Goal: Use online tool/utility

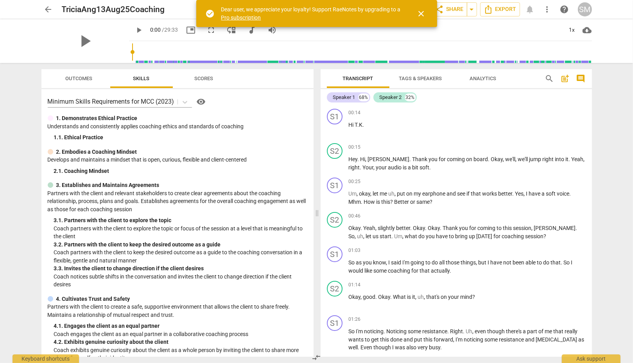
click at [82, 79] on span "Outcomes" at bounding box center [78, 78] width 27 height 6
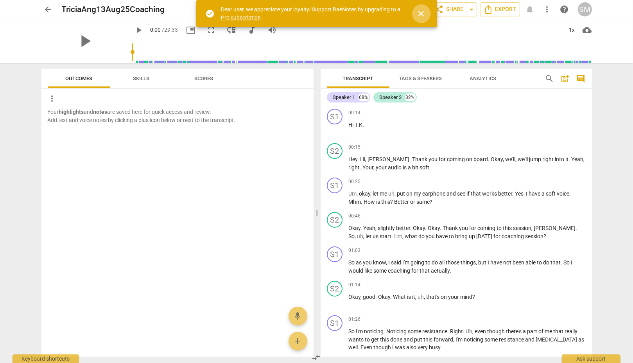
click at [421, 14] on span "close" at bounding box center [421, 13] width 9 height 9
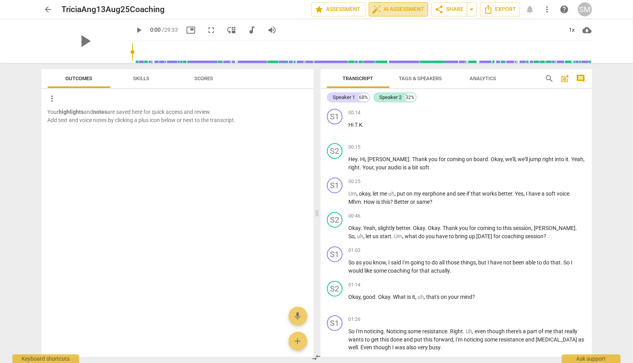
click at [401, 9] on span "auto_fix_high AI Assessment" at bounding box center [398, 9] width 52 height 9
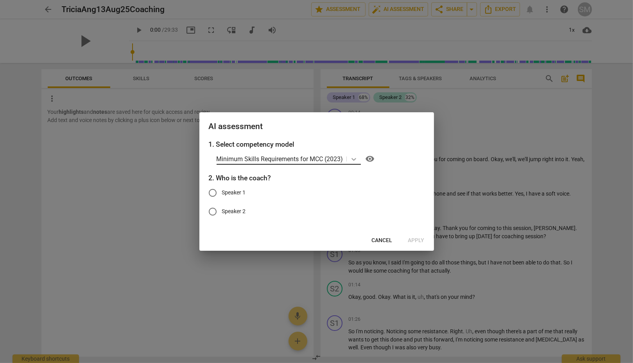
click at [353, 158] on icon at bounding box center [354, 159] width 8 height 8
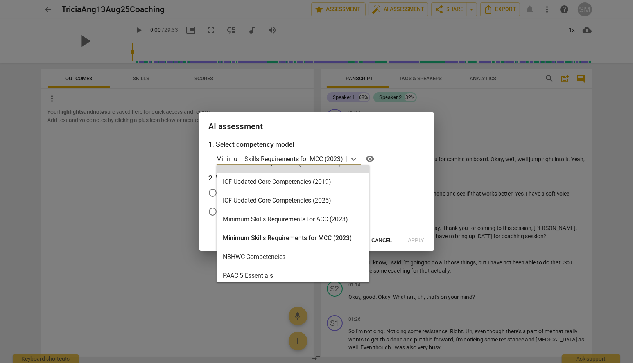
scroll to position [186, 0]
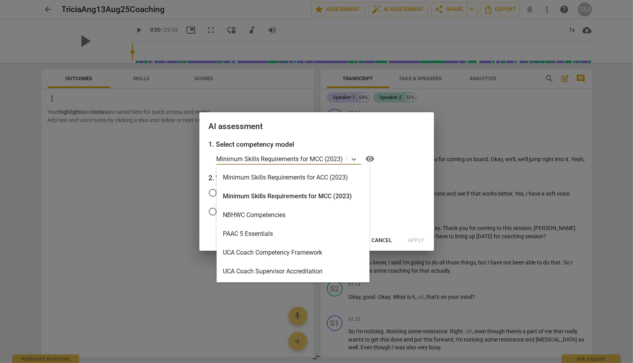
click at [292, 177] on div "Minimum Skills Requirements for ACC (2023)" at bounding box center [293, 177] width 153 height 19
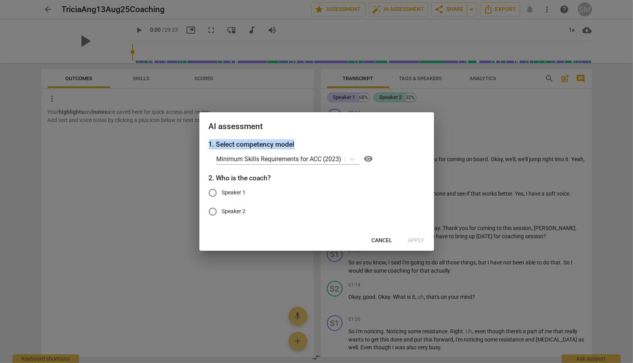
drag, startPoint x: 372, startPoint y: 123, endPoint x: 296, endPoint y: 140, distance: 78.1
click at [296, 140] on div "AI assessment 1. Select competency model Minimum Skills Requirements for ACC (2…" at bounding box center [316, 181] width 235 height 138
click at [328, 209] on label "Speaker 2" at bounding box center [310, 211] width 215 height 19
click at [222, 209] on input "Speaker 2" at bounding box center [212, 211] width 19 height 19
radio input "true"
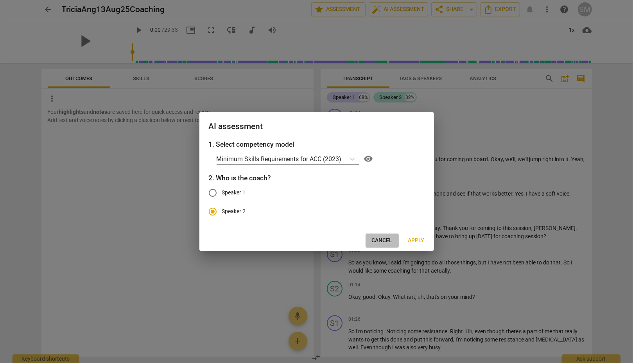
click at [382, 240] on span "Cancel" at bounding box center [382, 241] width 21 height 8
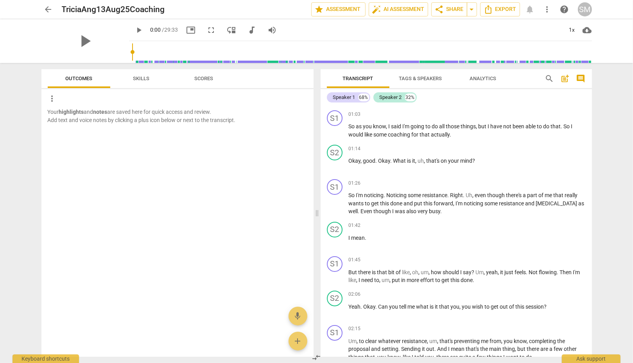
scroll to position [156, 0]
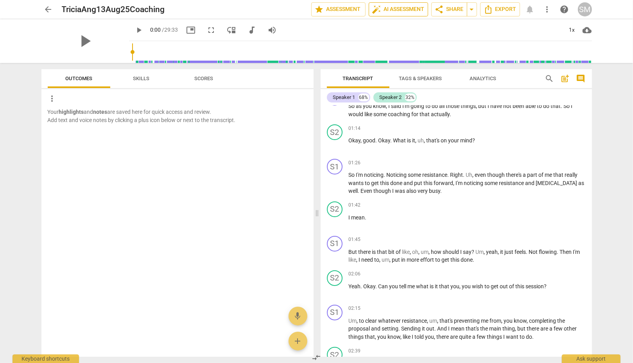
click at [407, 10] on span "auto_fix_high AI Assessment" at bounding box center [398, 9] width 52 height 9
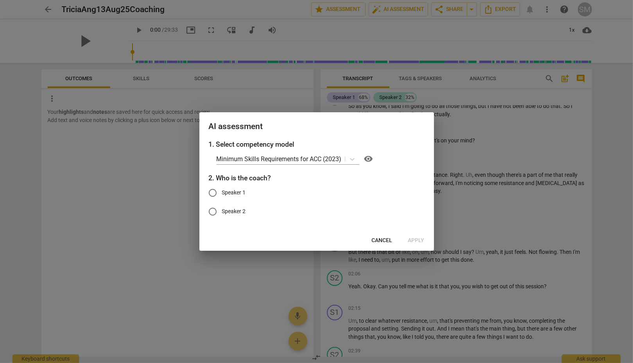
click at [211, 212] on input "Speaker 2" at bounding box center [212, 211] width 19 height 19
radio input "true"
click at [417, 241] on span "Apply" at bounding box center [416, 241] width 16 height 8
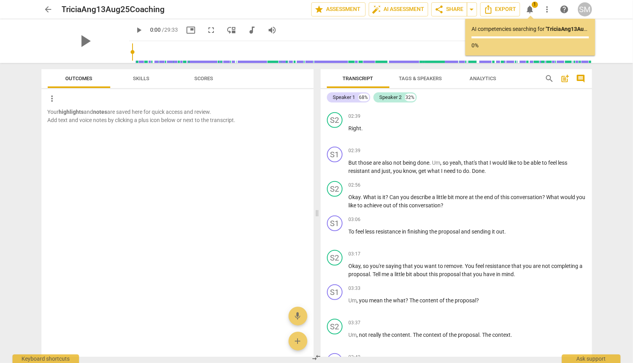
scroll to position [430, 0]
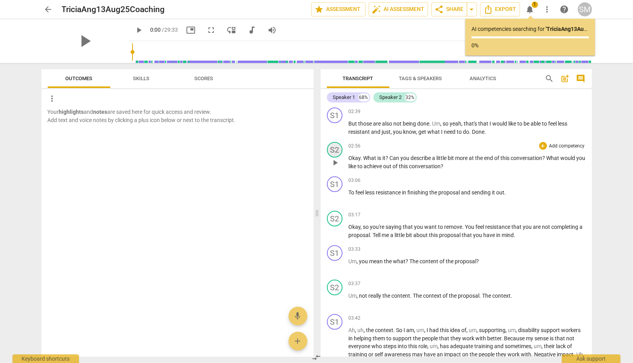
click at [337, 147] on div "S2" at bounding box center [335, 150] width 16 height 16
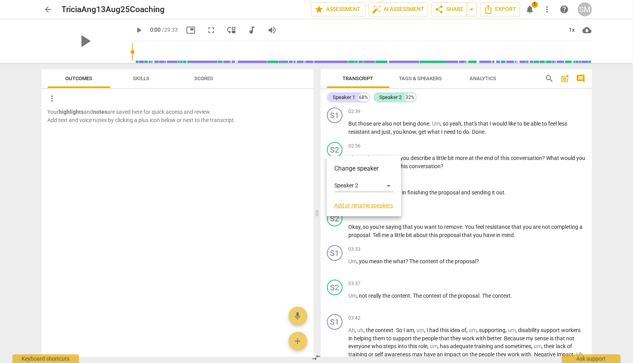
click at [564, 94] on div at bounding box center [316, 181] width 633 height 363
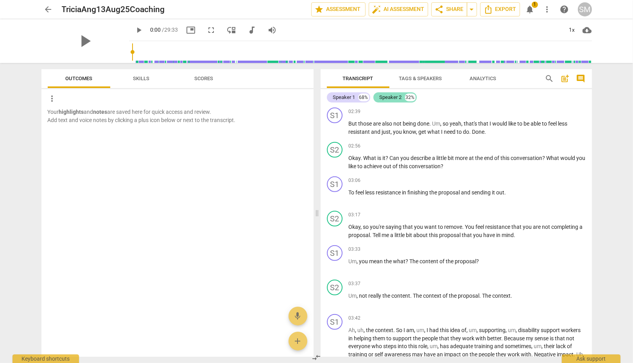
click at [396, 95] on div "Speaker 2" at bounding box center [391, 97] width 22 height 8
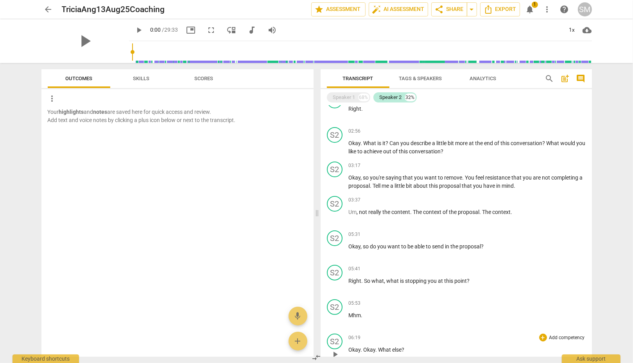
scroll to position [0, 0]
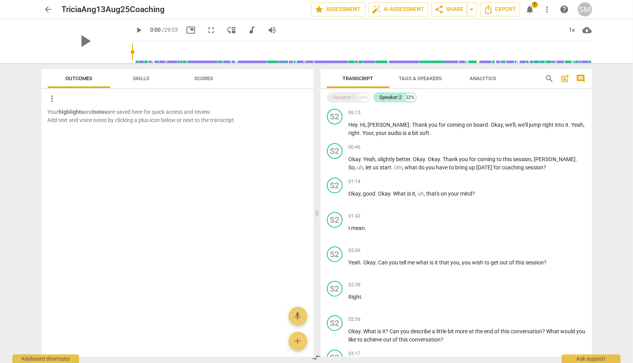
click at [139, 76] on span "Skills" at bounding box center [141, 78] width 16 height 6
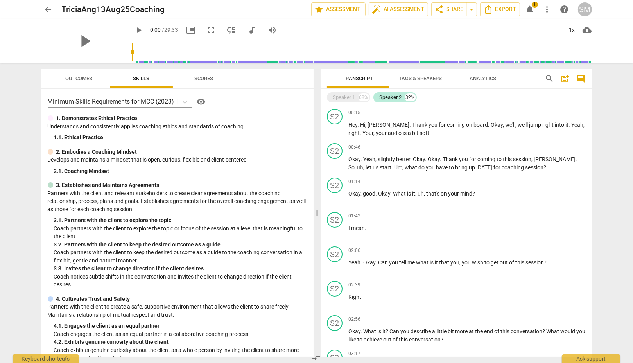
click at [206, 77] on span "Scores" at bounding box center [204, 78] width 19 height 6
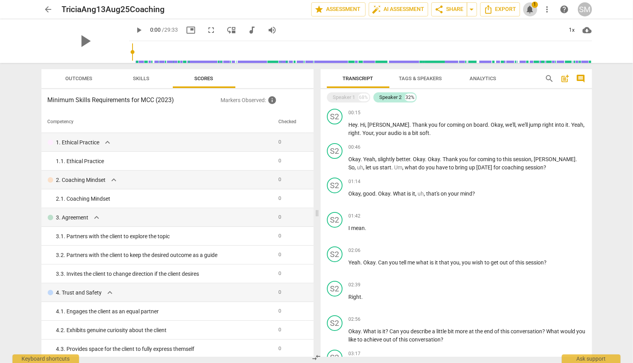
click at [532, 9] on span "notifications" at bounding box center [529, 9] width 9 height 9
